Goal: Information Seeking & Learning: Learn about a topic

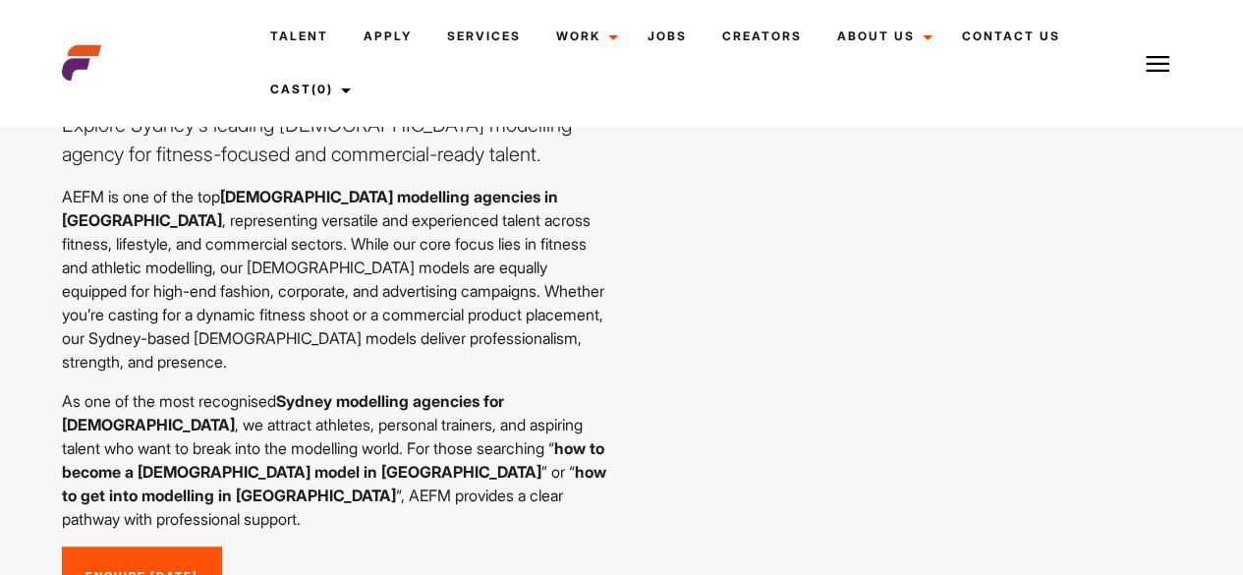
click at [482, 198] on p "AEFM is one of the top [DEMOGRAPHIC_DATA] modelling agencies in [GEOGRAPHIC_DAT…" at bounding box center [336, 279] width 548 height 189
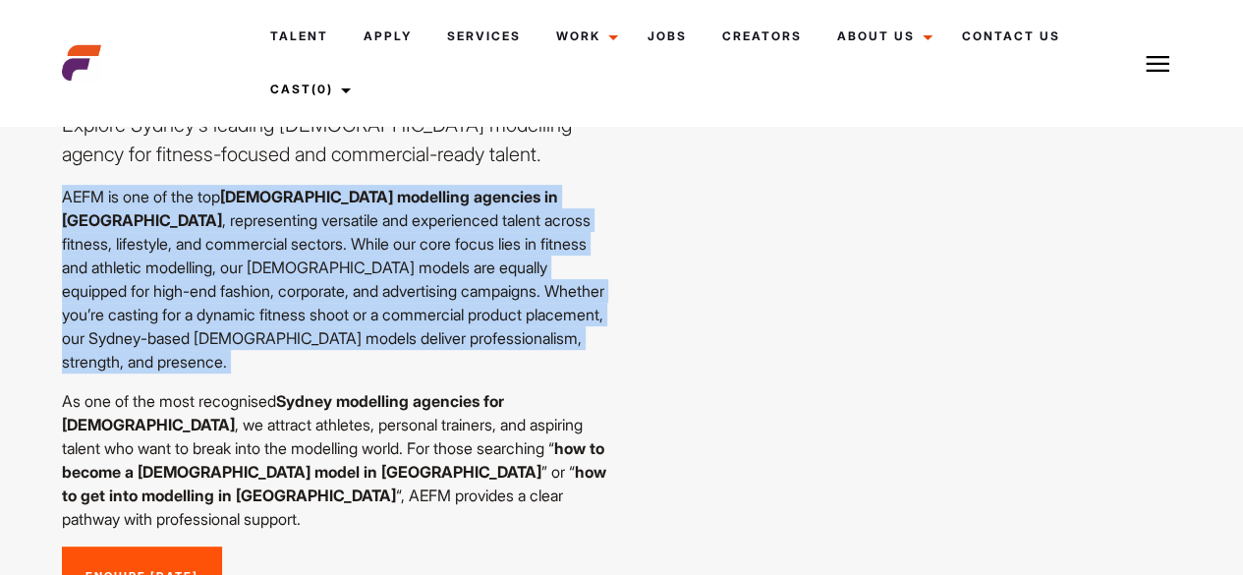
click at [482, 198] on p "AEFM is one of the top [DEMOGRAPHIC_DATA] modelling agencies in [GEOGRAPHIC_DAT…" at bounding box center [336, 279] width 548 height 189
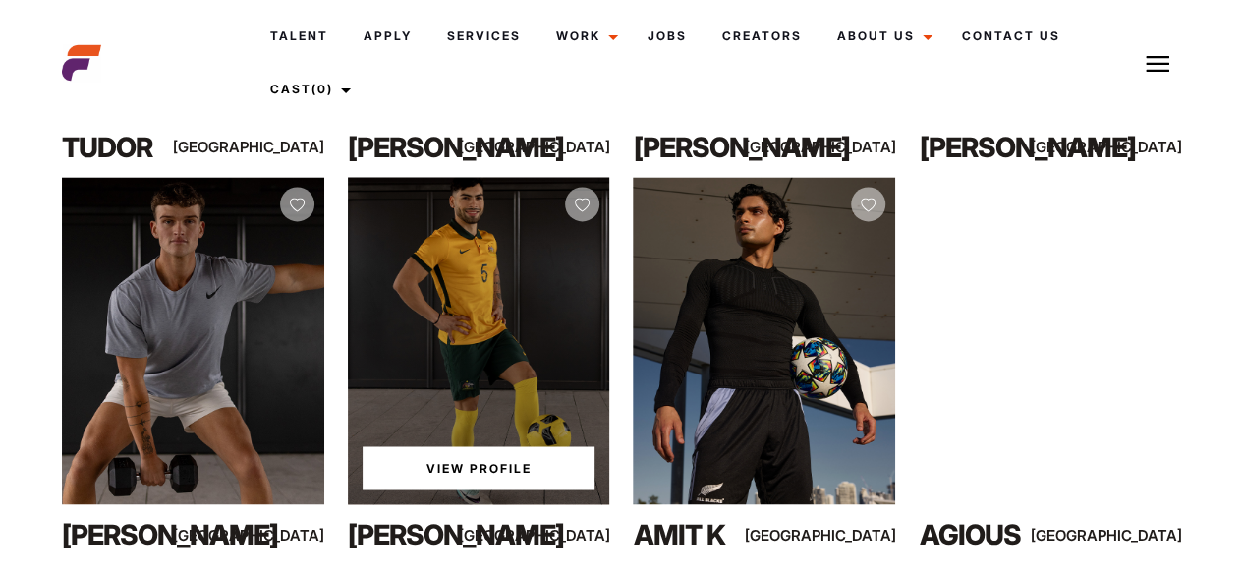
scroll to position [1415, 0]
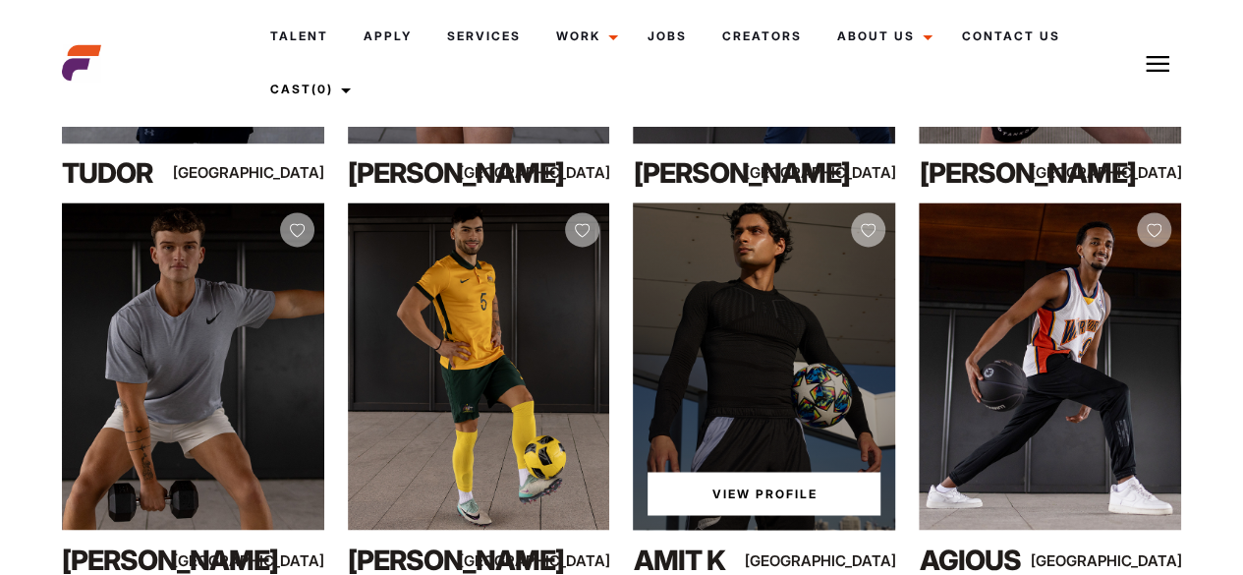
click at [665, 227] on div "View Profile" at bounding box center [764, 366] width 262 height 328
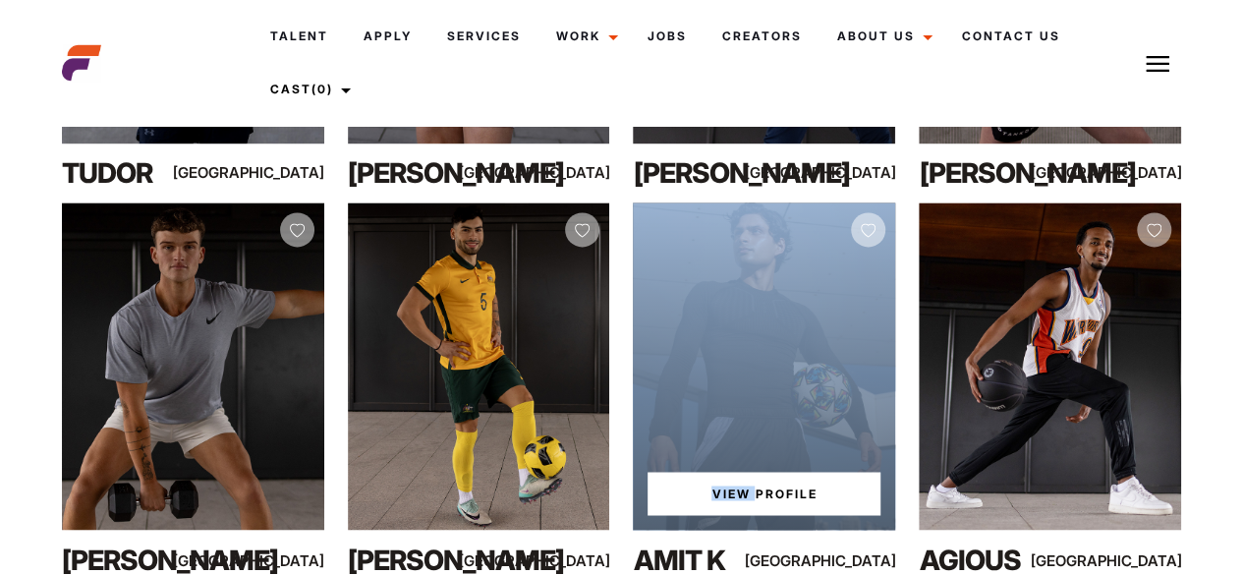
drag, startPoint x: 728, startPoint y: 285, endPoint x: 755, endPoint y: 402, distance: 119.9
click at [755, 402] on div "View Profile" at bounding box center [764, 366] width 262 height 328
click at [755, 472] on link "View Profile" at bounding box center [763, 493] width 233 height 43
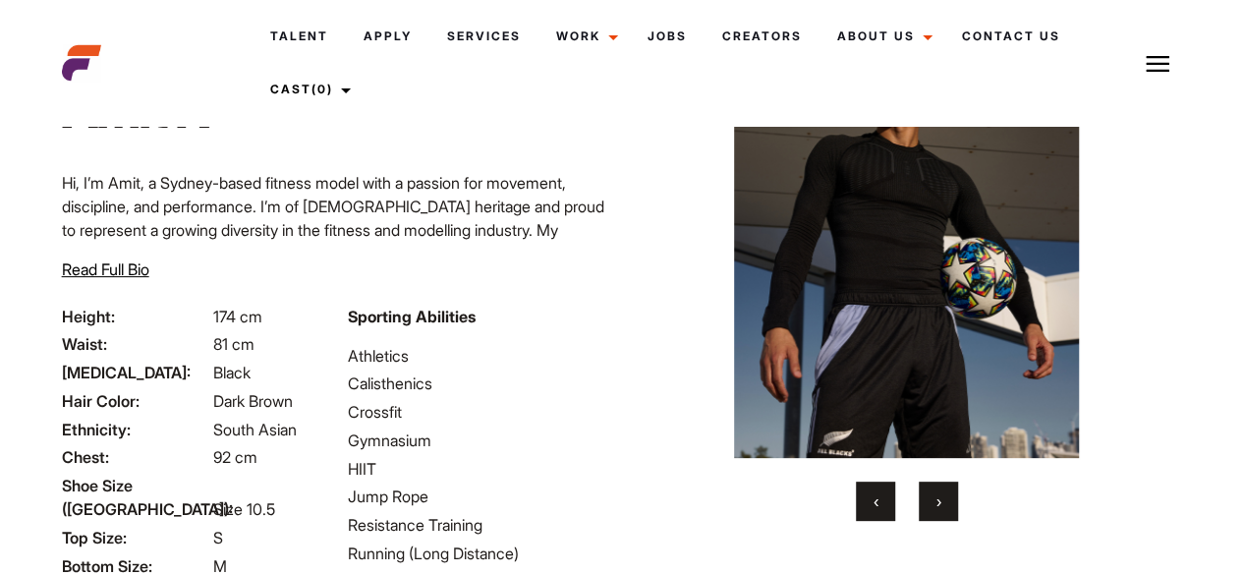
scroll to position [100, 0]
click at [419, 300] on div "Home / Talent / Amit K Amit K Hi, I’m Amit, a Sydney-based fitness model with a…" at bounding box center [336, 175] width 572 height 256
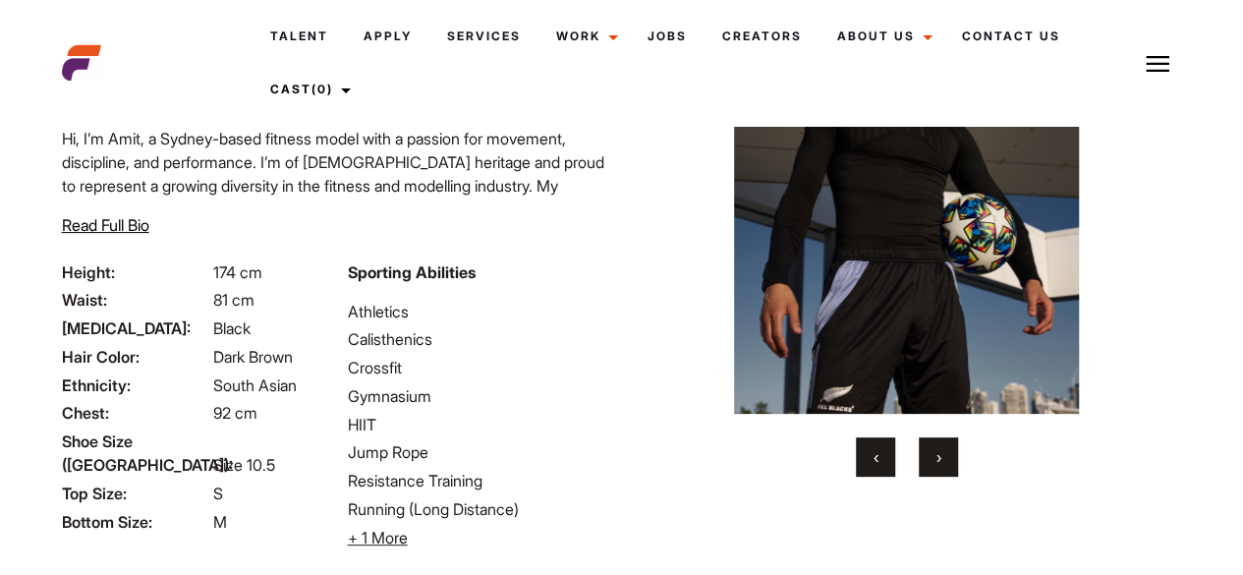
click at [426, 294] on div "Sporting Abilities Athletics Calisthenics Crossfit Gymnasium HIIT Jump Rope Res…" at bounding box center [479, 404] width 286 height 289
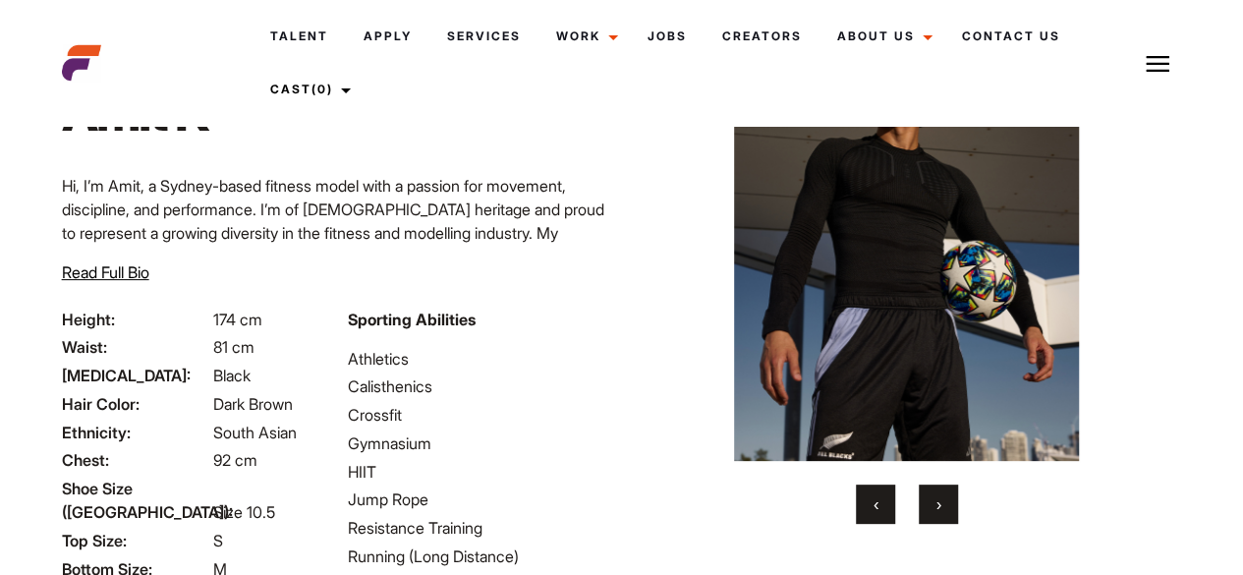
scroll to position [77, 0]
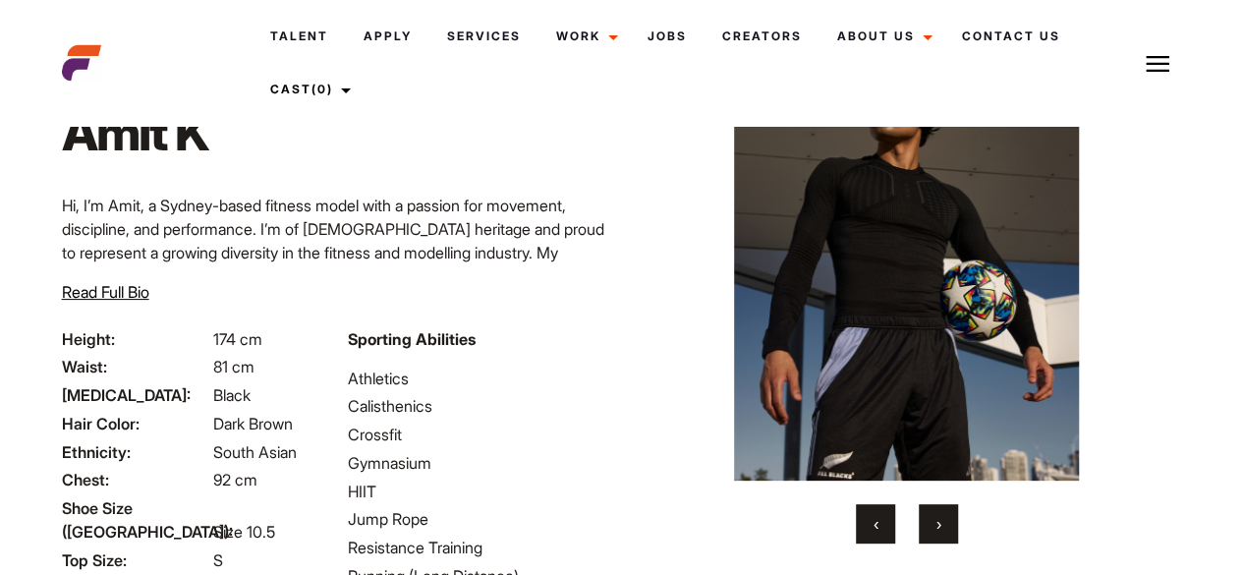
click at [878, 390] on img at bounding box center [906, 264] width 477 height 431
click at [933, 515] on button "›" at bounding box center [938, 523] width 39 height 39
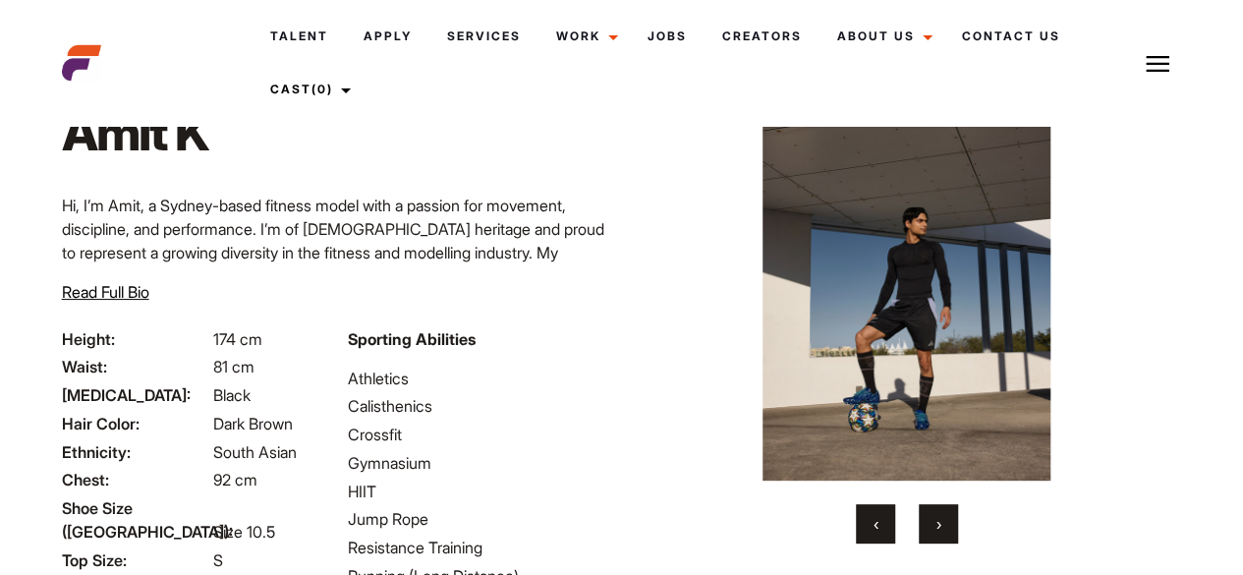
click at [933, 515] on button "›" at bounding box center [938, 523] width 39 height 39
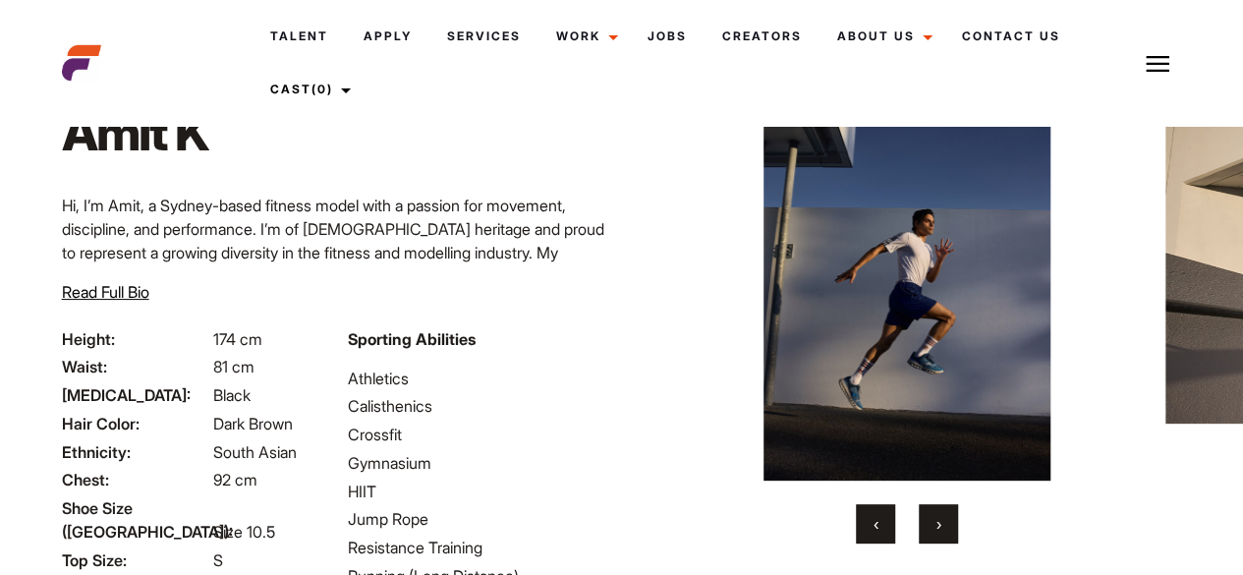
click at [933, 515] on button "›" at bounding box center [938, 523] width 39 height 39
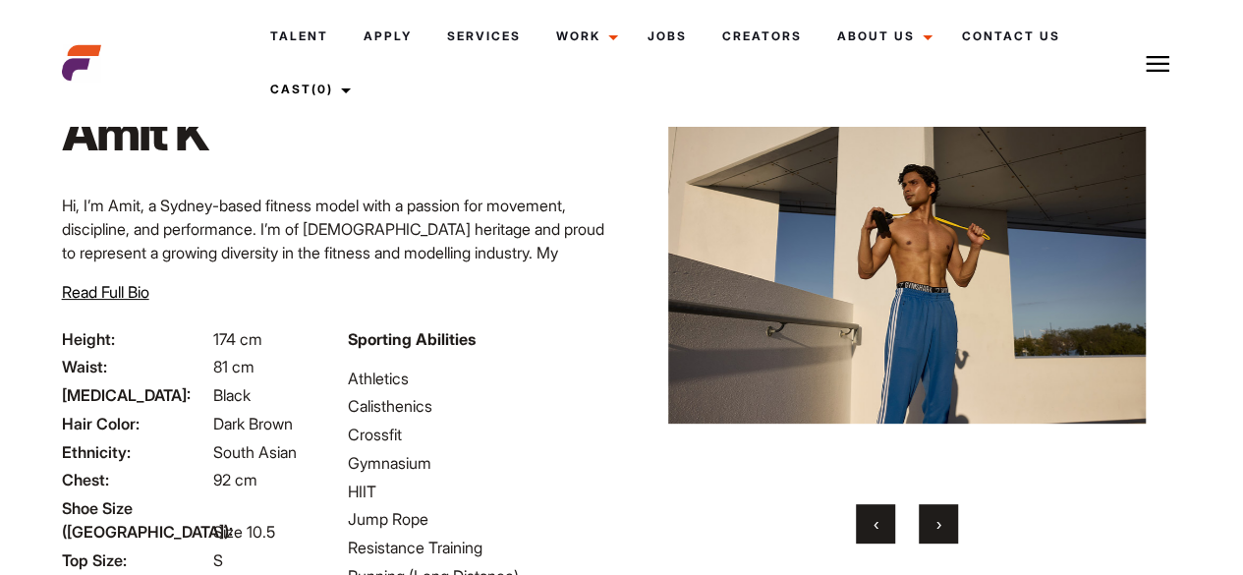
click at [933, 515] on button "›" at bounding box center [938, 523] width 39 height 39
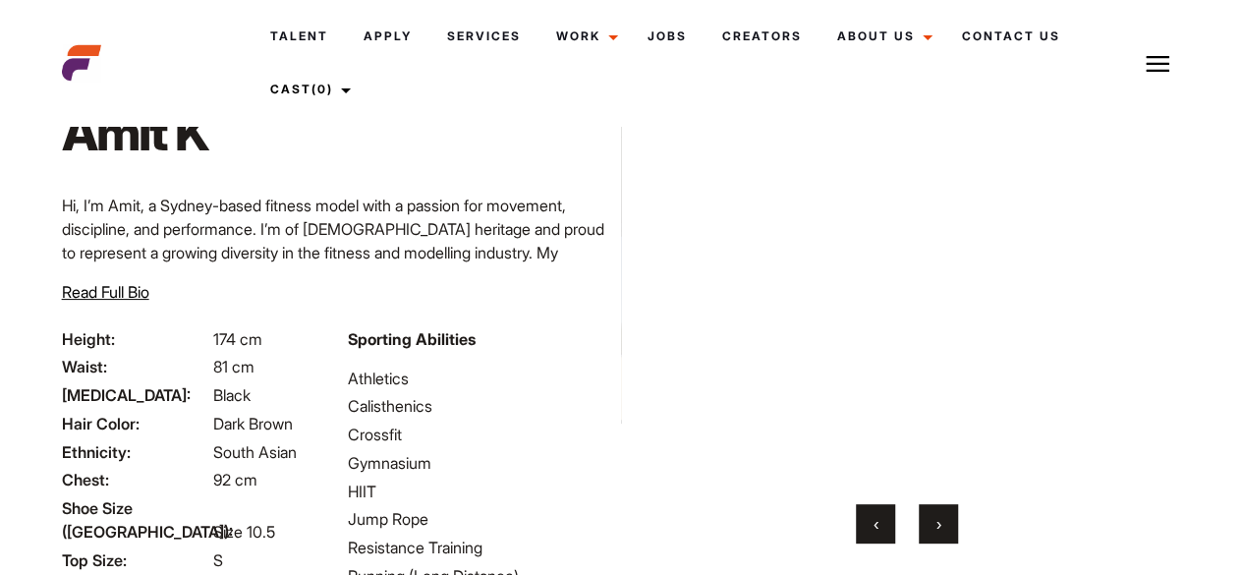
click at [933, 515] on button "›" at bounding box center [938, 523] width 39 height 39
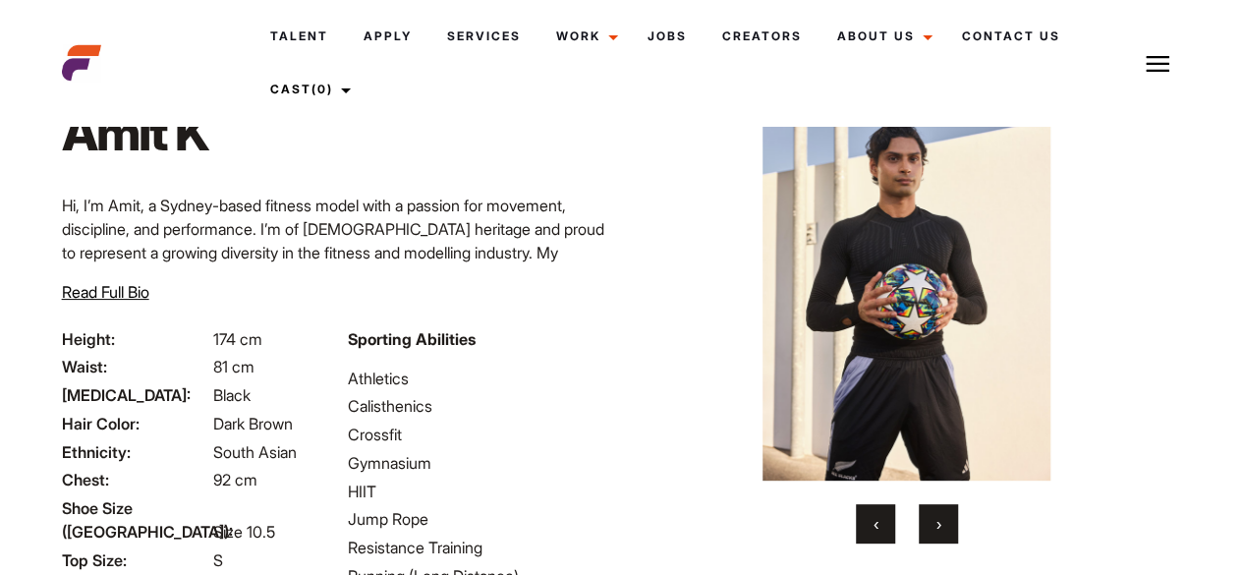
click at [933, 515] on button "›" at bounding box center [938, 523] width 39 height 39
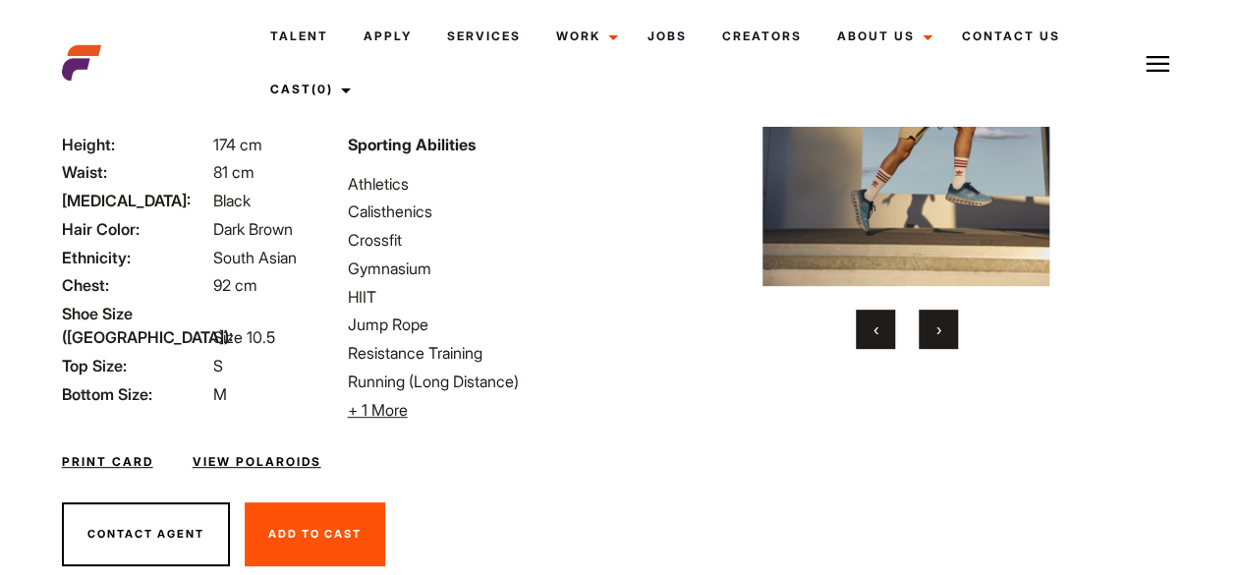
scroll to position [324, 0]
